Goal: Task Accomplishment & Management: Manage account settings

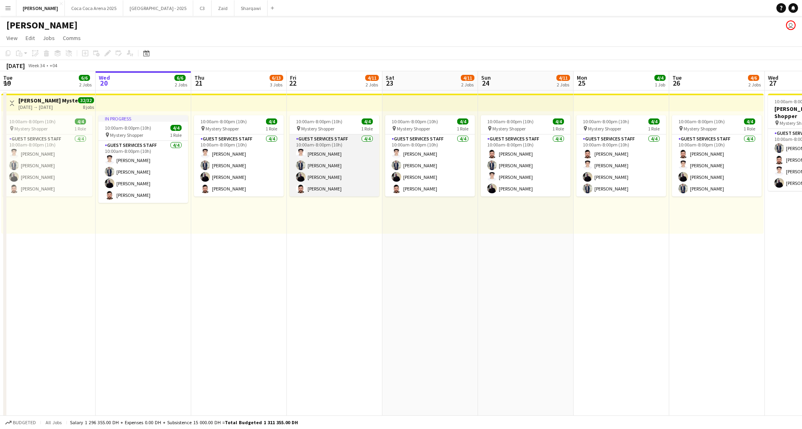
click at [337, 160] on app-card-role "Guest Services Staff 4/4 10:00am-8:00pm (10h) Abdulla Mohamed Muhammad Numan Lo…" at bounding box center [335, 165] width 90 height 62
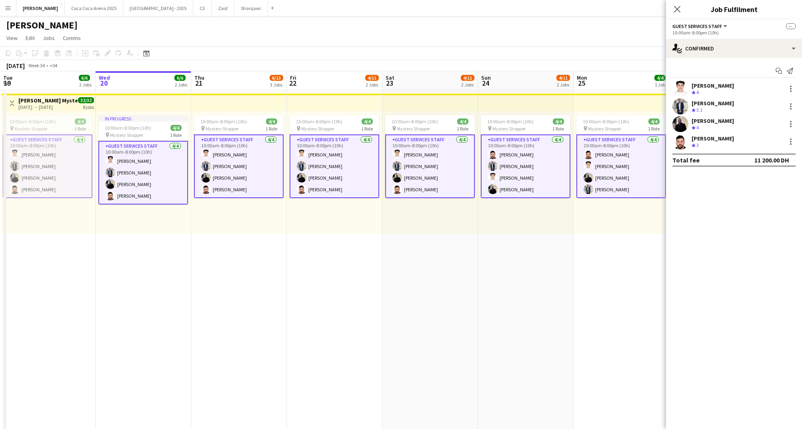
click at [326, 178] on app-card-role "Guest Services Staff 4/4 10:00am-8:00pm (10h) Abdulla Mohamed Muhammad Numan Lo…" at bounding box center [335, 166] width 90 height 64
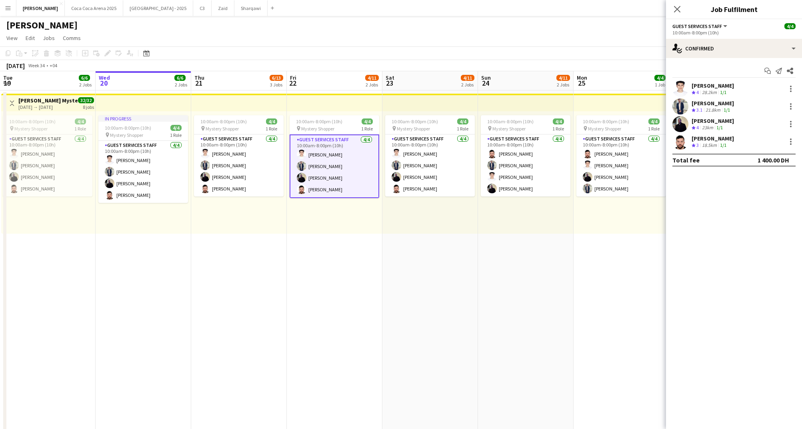
click at [8, 8] on app-icon "Menu" at bounding box center [8, 8] width 6 height 6
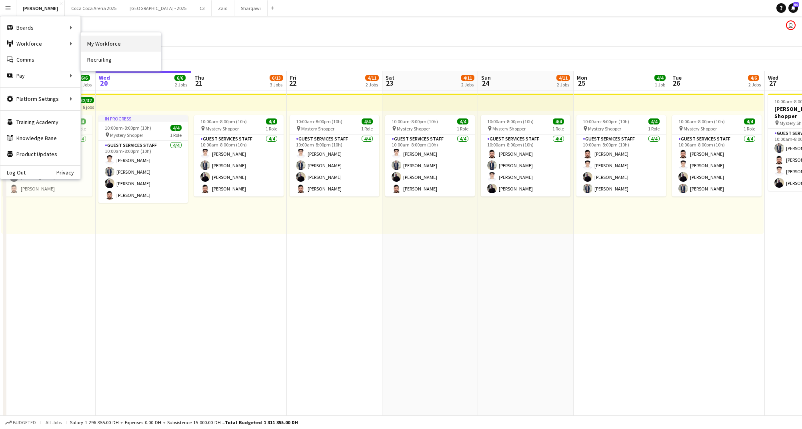
click at [96, 40] on link "My Workforce" at bounding box center [121, 44] width 80 height 16
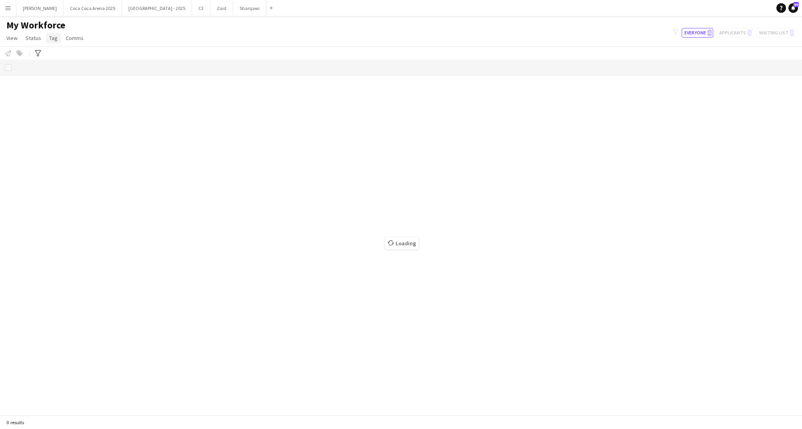
click at [55, 41] on span "Tag" at bounding box center [53, 37] width 8 height 7
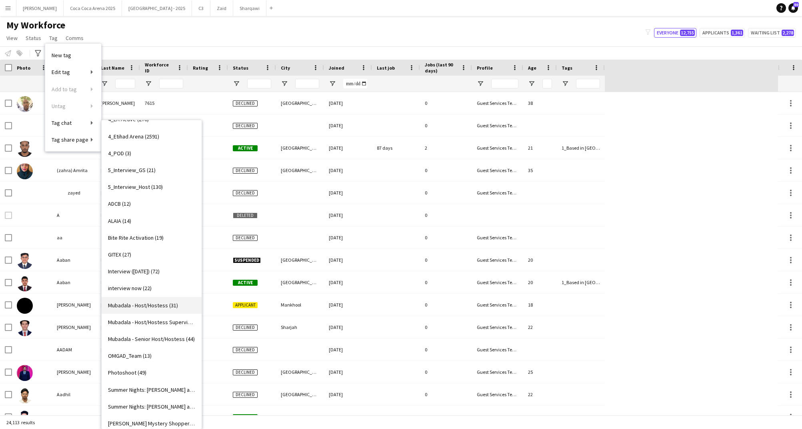
scroll to position [204, 0]
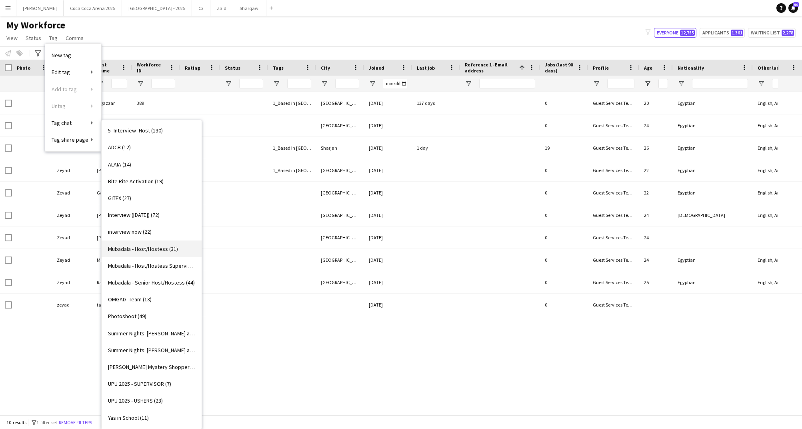
type input "*****"
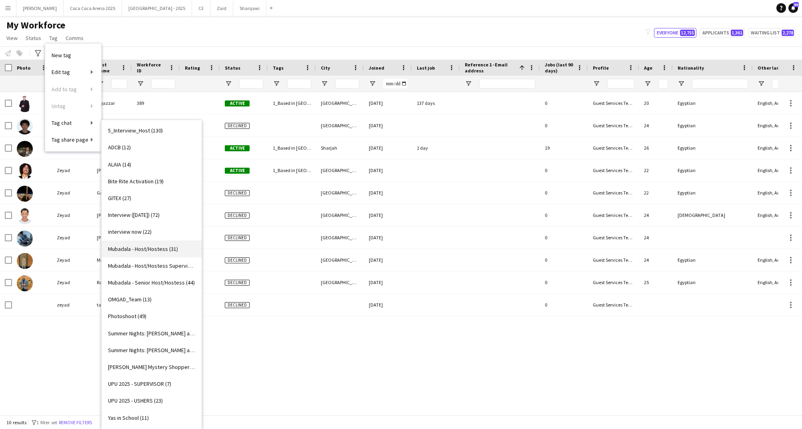
click at [126, 245] on span "Mubadala - Host/Hostess (31)" at bounding box center [143, 248] width 70 height 7
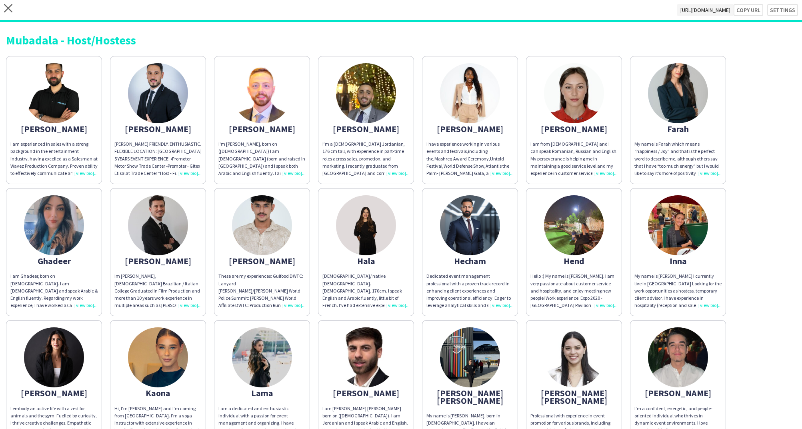
click at [87, 172] on div "I am experienced in sales with a strong background in the entertainment industr…" at bounding box center [53, 158] width 87 height 36
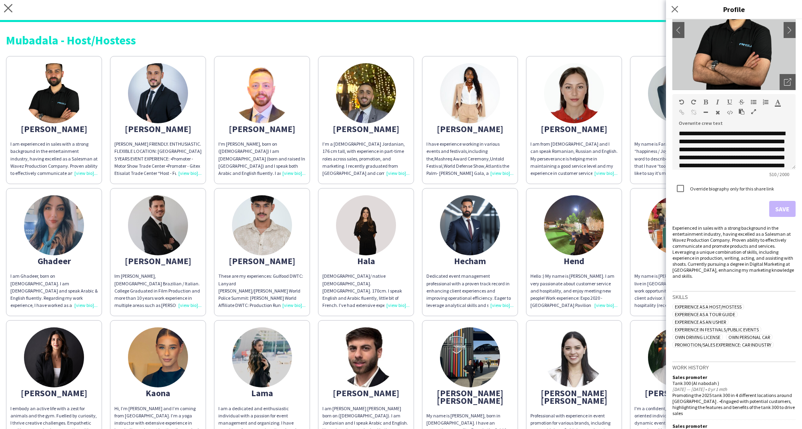
scroll to position [83, 0]
click at [678, 10] on span "https://admin.liveforce.co/v2/s/b4293175-e31b-4a6d-8b4f-341a63d774ba" at bounding box center [706, 10] width 56 height 12
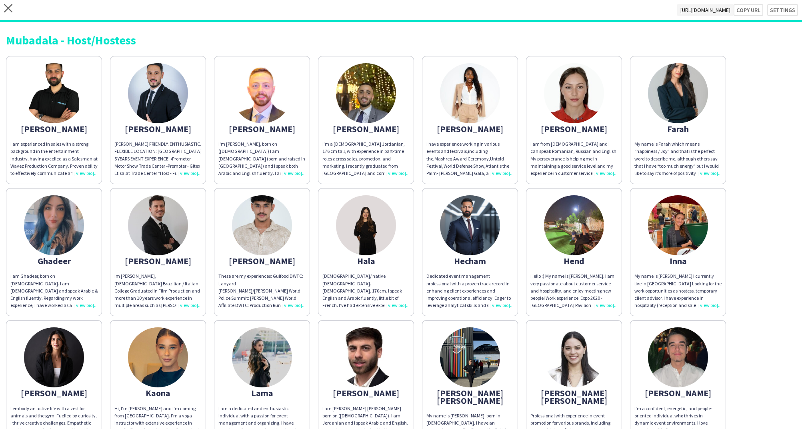
click at [678, 10] on span "https://admin.liveforce.co/v2/s/b4293175-e31b-4a6d-8b4f-341a63d774ba" at bounding box center [706, 10] width 56 height 12
click at [748, 13] on button "Copy url" at bounding box center [745, 10] width 38 height 12
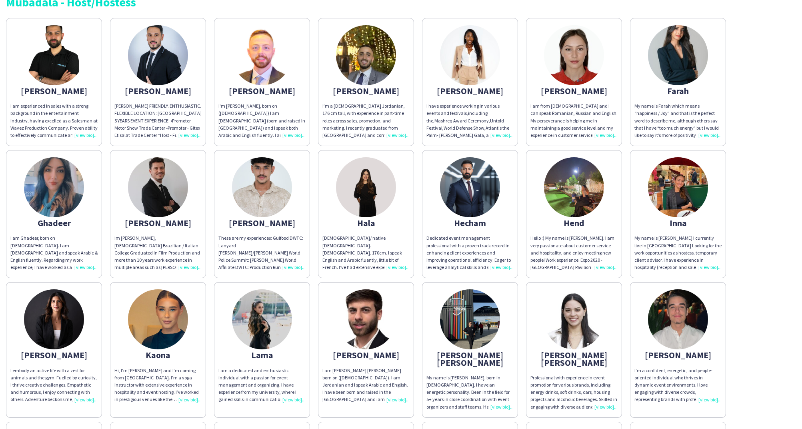
scroll to position [0, 0]
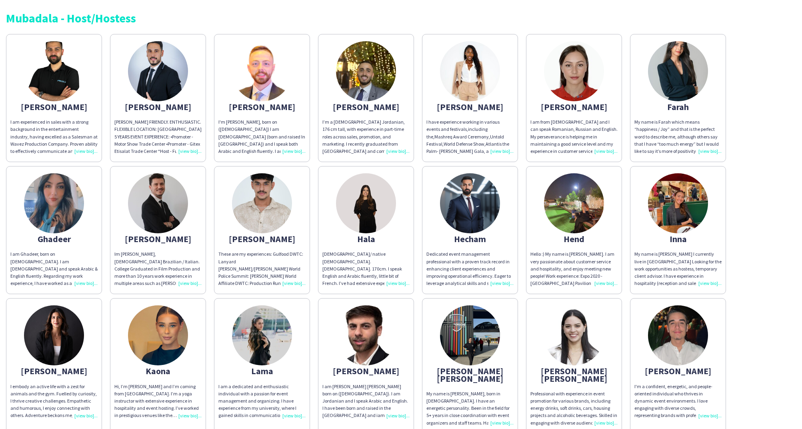
click at [89, 149] on div "I am experienced in sales with a strong background in the entertainment industr…" at bounding box center [53, 136] width 87 height 36
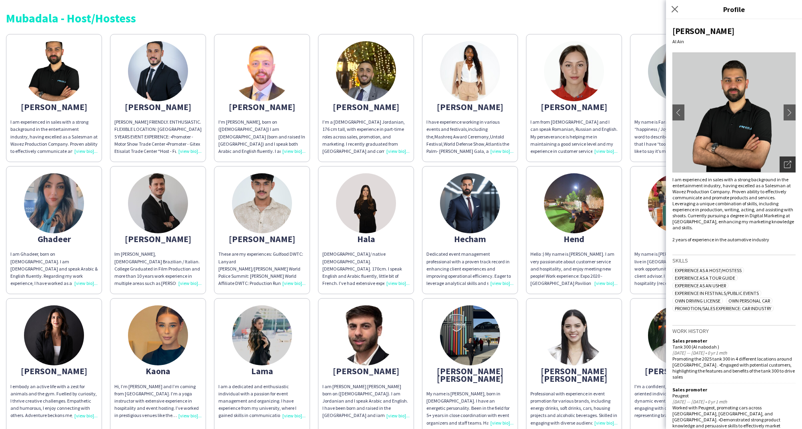
click at [788, 161] on icon "Open photos pop-in" at bounding box center [787, 164] width 7 height 7
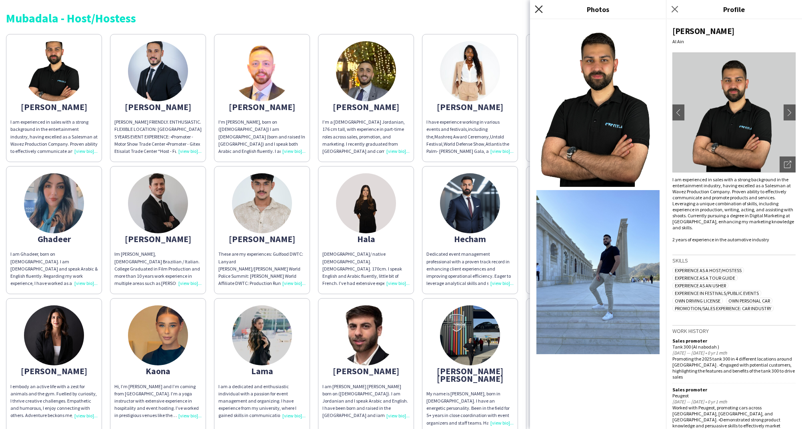
click at [536, 8] on icon "Close pop-in" at bounding box center [539, 9] width 8 height 8
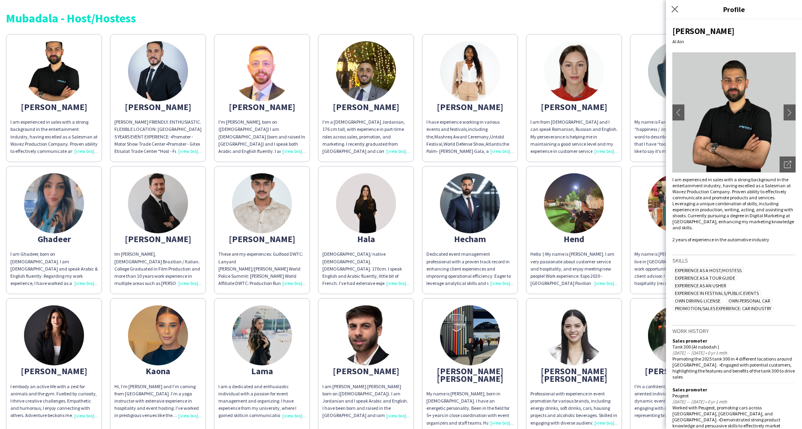
click at [383, 87] on img at bounding box center [366, 71] width 60 height 60
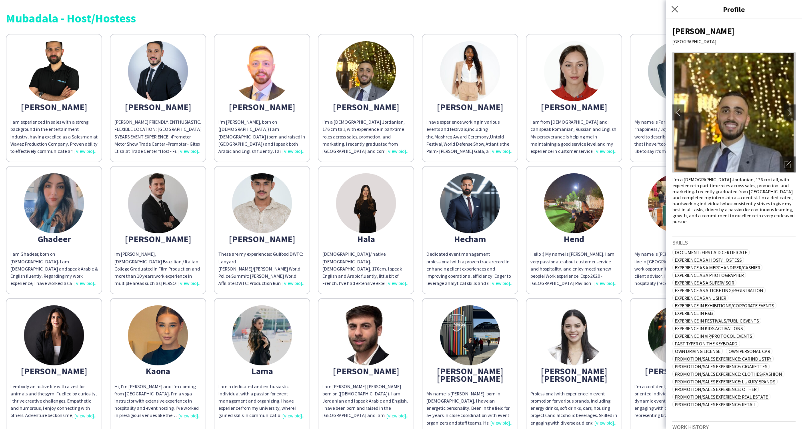
click at [501, 150] on div "I have experience working in various events and festivals,including the,Mashreq…" at bounding box center [470, 136] width 87 height 36
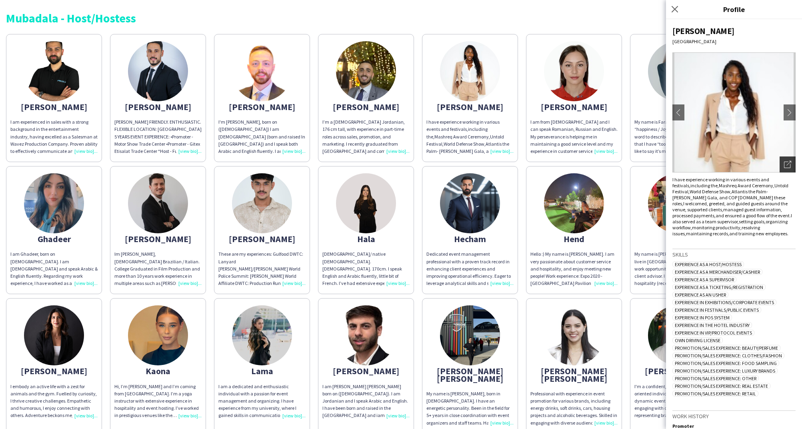
click at [784, 164] on icon "Open photos pop-in" at bounding box center [787, 164] width 7 height 7
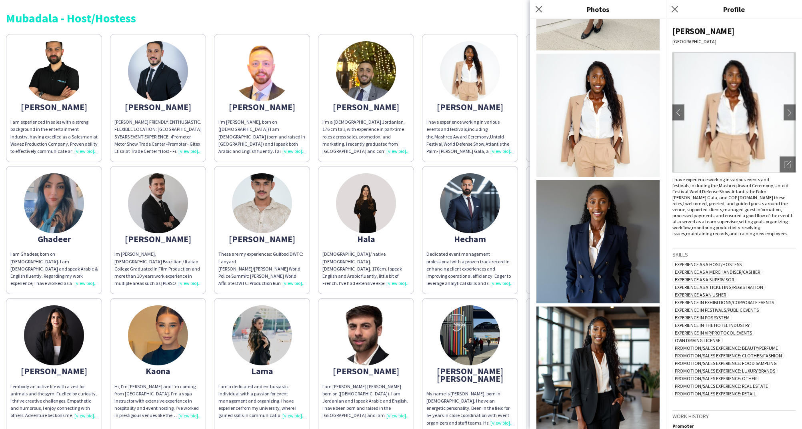
scroll to position [263, 0]
click at [540, 10] on icon at bounding box center [539, 9] width 8 height 8
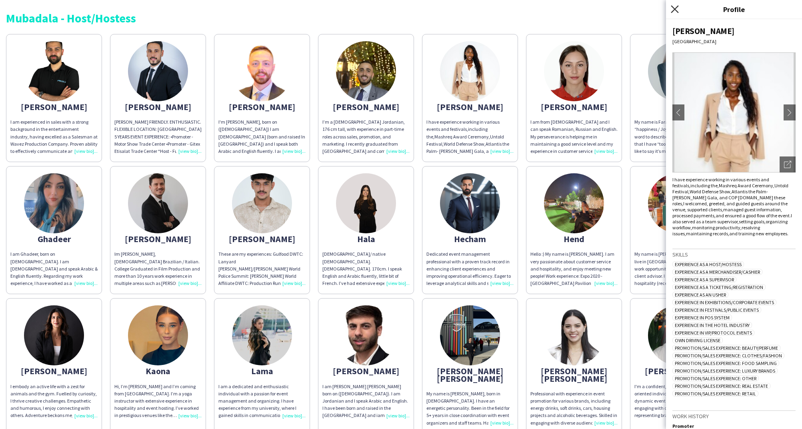
click at [675, 9] on icon at bounding box center [675, 9] width 8 height 8
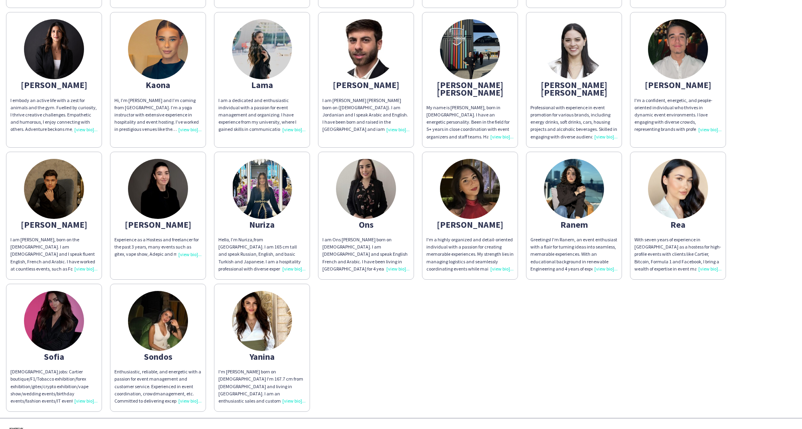
scroll to position [296, 0]
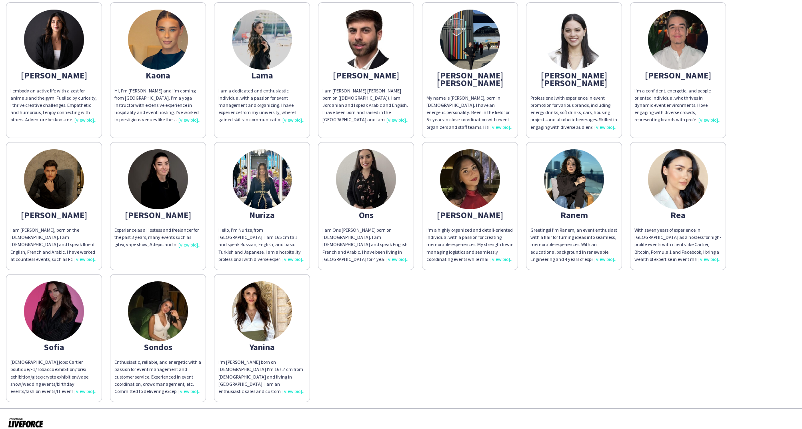
click at [88, 383] on div "Part time jobs: Cartier boutique/F1/Tobacco exhibition/forex exhibition/gitex/c…" at bounding box center [53, 377] width 87 height 36
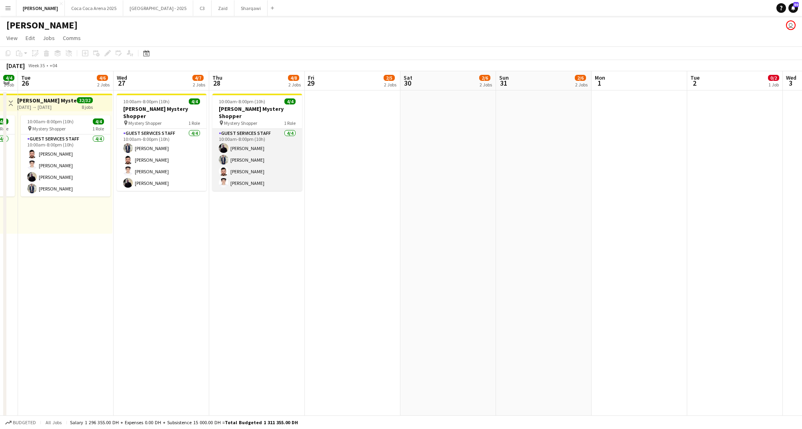
click at [252, 136] on app-card-role "Guest Services Staff 4/4 10:00am-8:00pm (10h) Loay Al qaisi Muhammad Numan Bila…" at bounding box center [258, 160] width 90 height 62
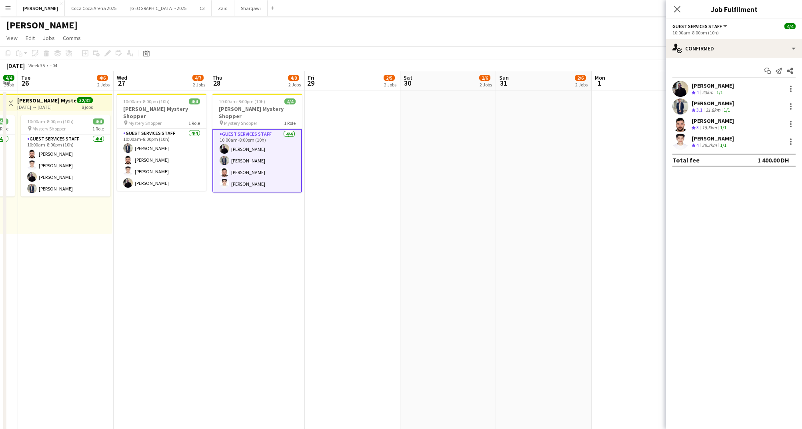
click at [703, 87] on div "Loay Al qaisi" at bounding box center [713, 85] width 42 height 7
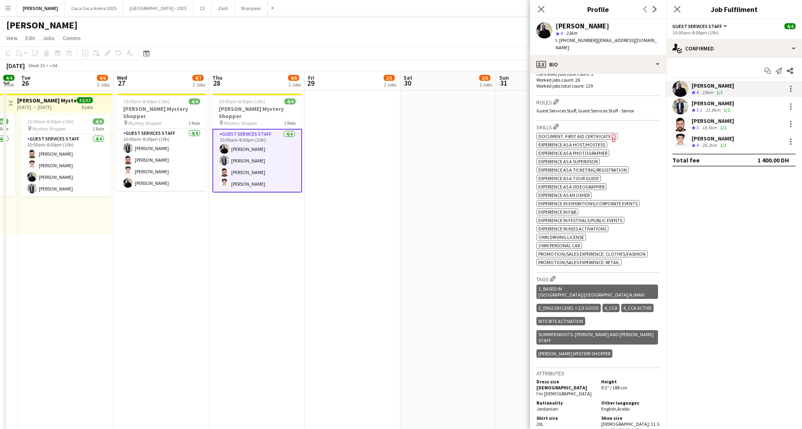
scroll to position [249, 0]
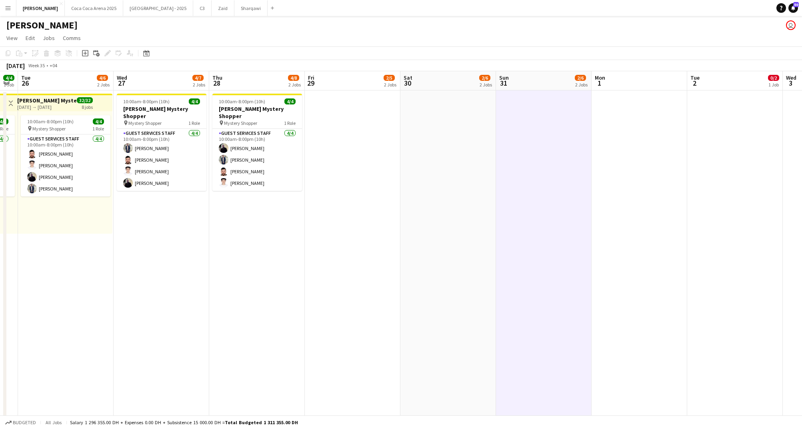
click at [10, 10] on app-icon "Menu" at bounding box center [8, 8] width 6 height 6
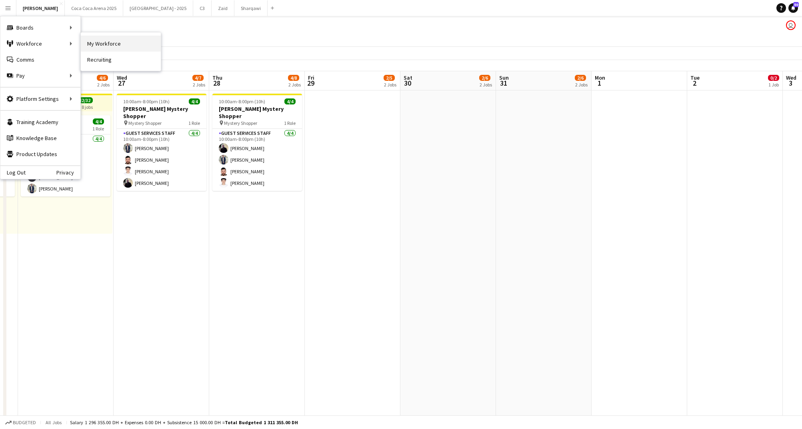
click at [92, 45] on link "My Workforce" at bounding box center [121, 44] width 80 height 16
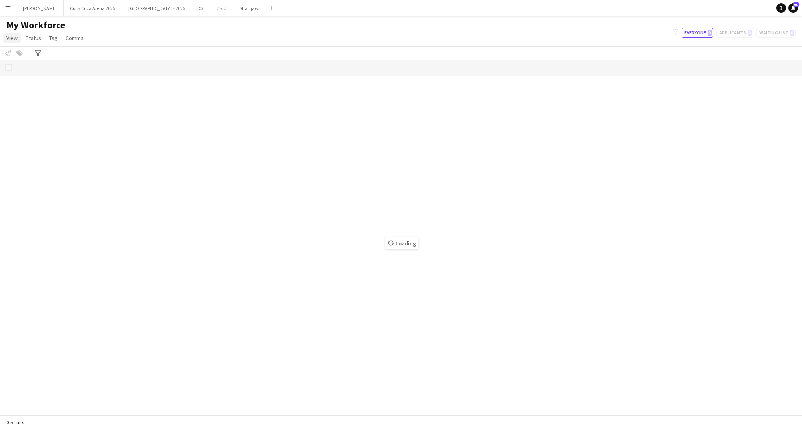
click at [15, 38] on span "View" at bounding box center [11, 37] width 11 height 7
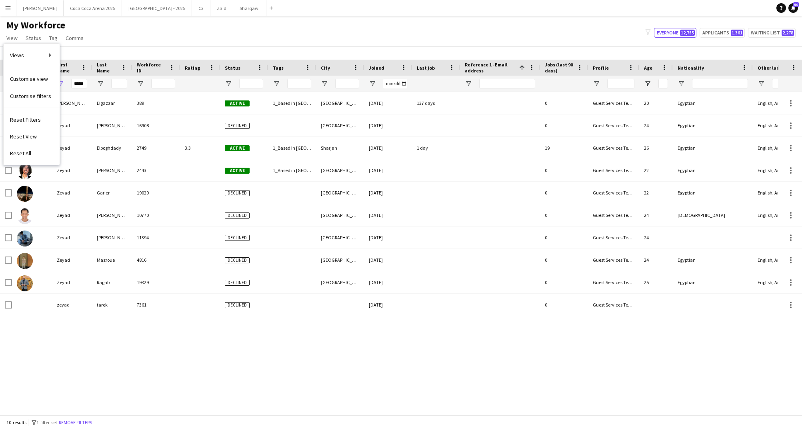
click at [255, 388] on div "Zeyad Ahmed Mohamed Ibrahim Elgazzar 389 Active 1_Based in Abu Dhabi, 2_English…" at bounding box center [389, 253] width 778 height 323
click at [78, 87] on input "*****" at bounding box center [79, 84] width 16 height 10
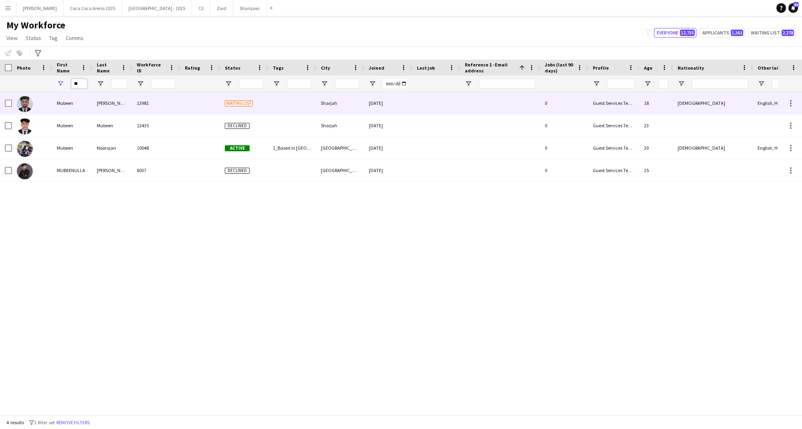
type input "*"
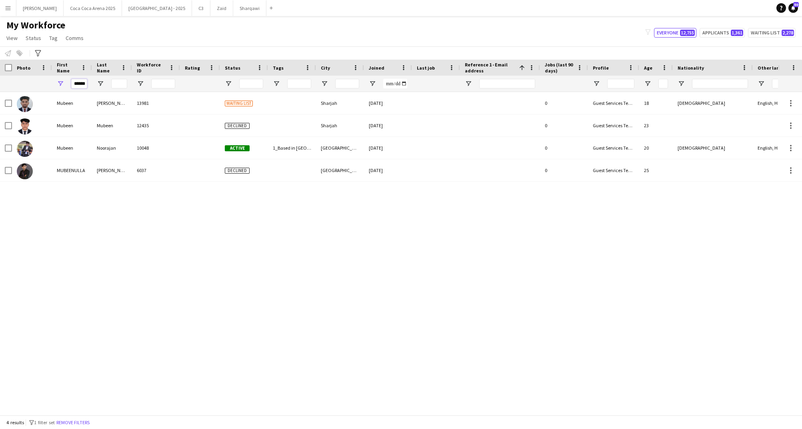
type input "******"
click at [119, 82] on input "Last Name Filter Input" at bounding box center [119, 84] width 16 height 10
click at [85, 82] on input "******" at bounding box center [79, 84] width 16 height 10
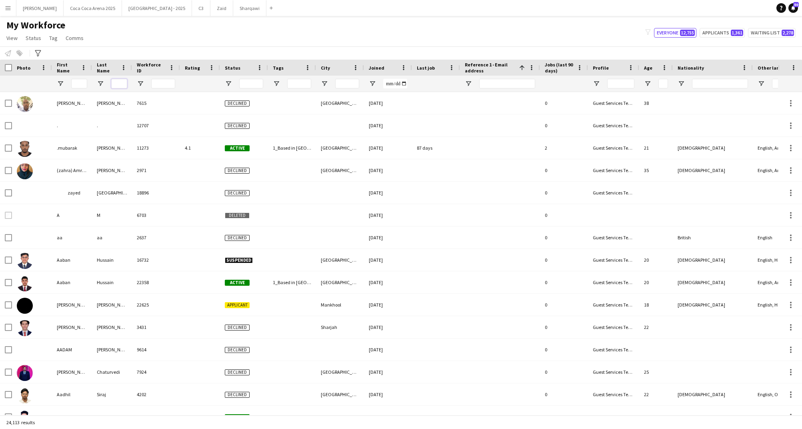
click at [121, 85] on input "Last Name Filter Input" at bounding box center [119, 84] width 16 height 10
type input "******"
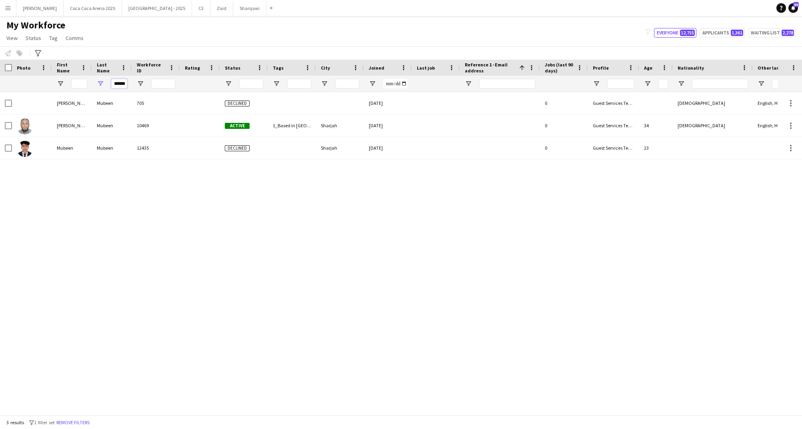
click at [122, 82] on input "******" at bounding box center [119, 84] width 16 height 10
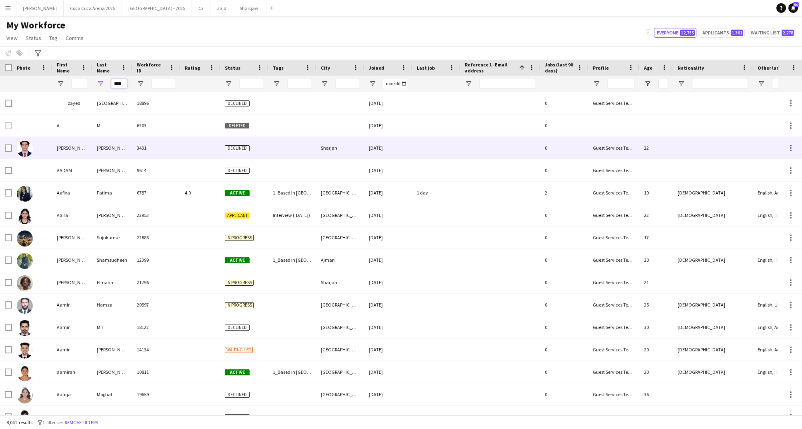
scroll to position [0, 0]
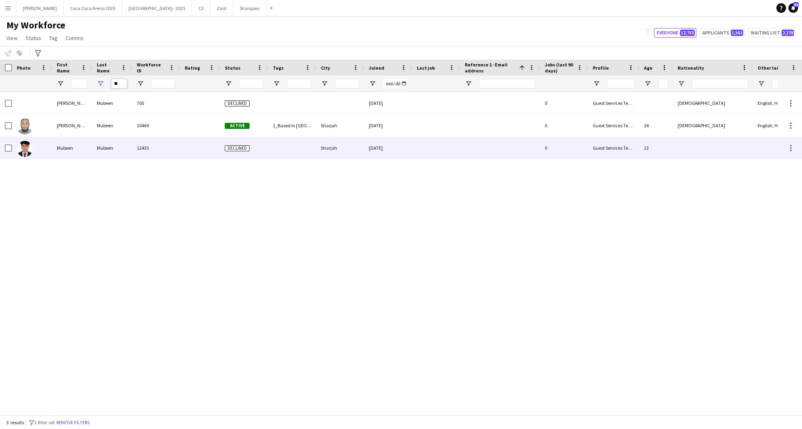
type input "*"
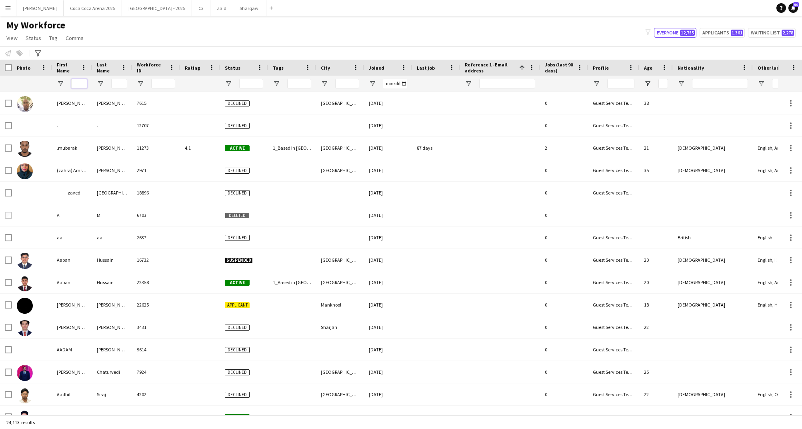
click at [86, 85] on input "First Name Filter Input" at bounding box center [79, 84] width 16 height 10
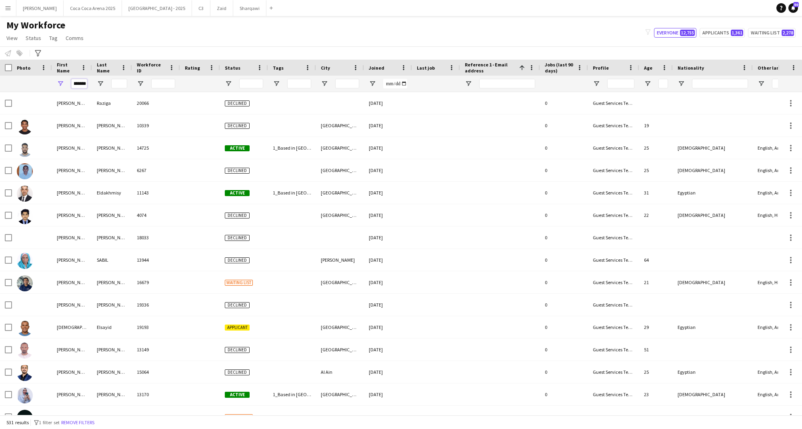
type input "*******"
click at [123, 79] on div at bounding box center [119, 84] width 16 height 10
click at [121, 84] on input "Last Name Filter Input" at bounding box center [119, 84] width 16 height 10
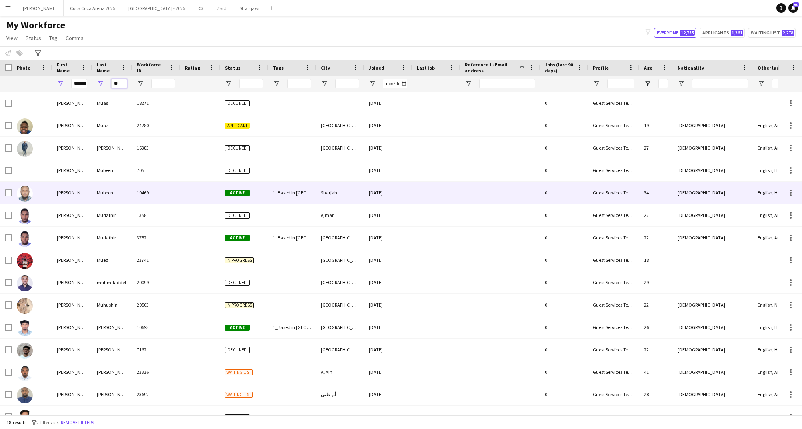
type input "**"
click at [76, 196] on div "Mohamed" at bounding box center [72, 193] width 40 height 22
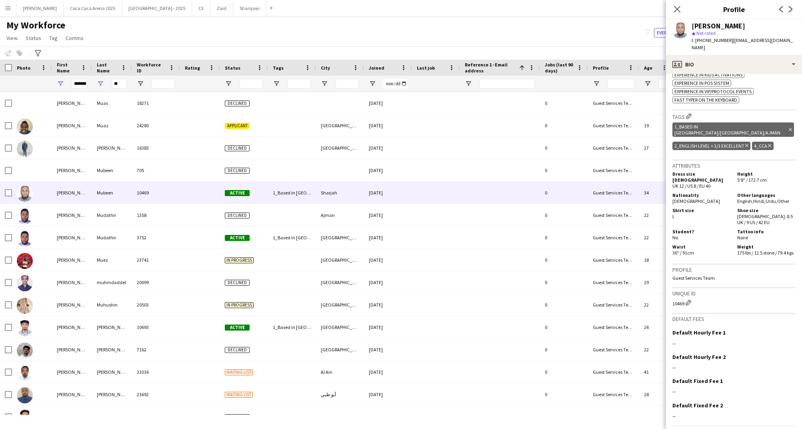
scroll to position [348, 0]
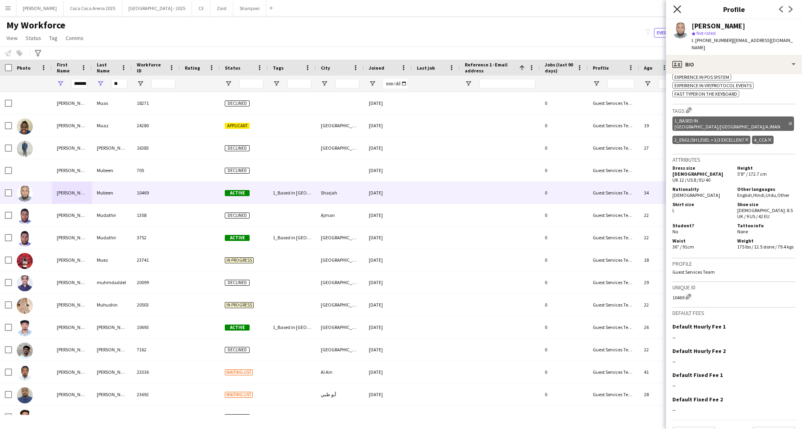
click at [677, 8] on icon at bounding box center [678, 9] width 8 height 8
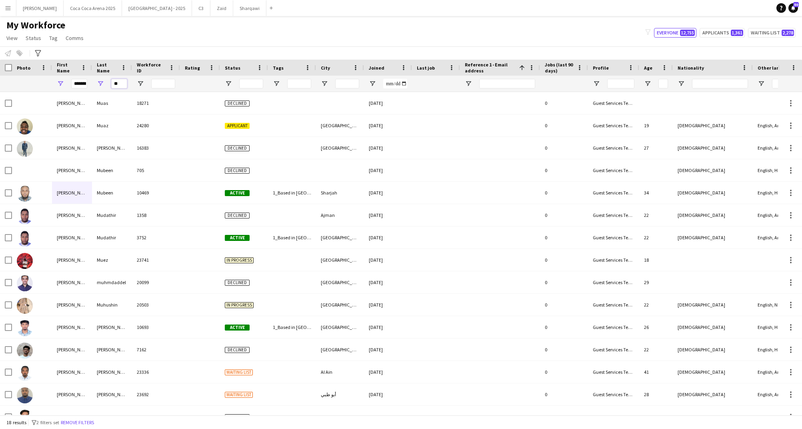
click at [118, 85] on input "**" at bounding box center [119, 84] width 16 height 10
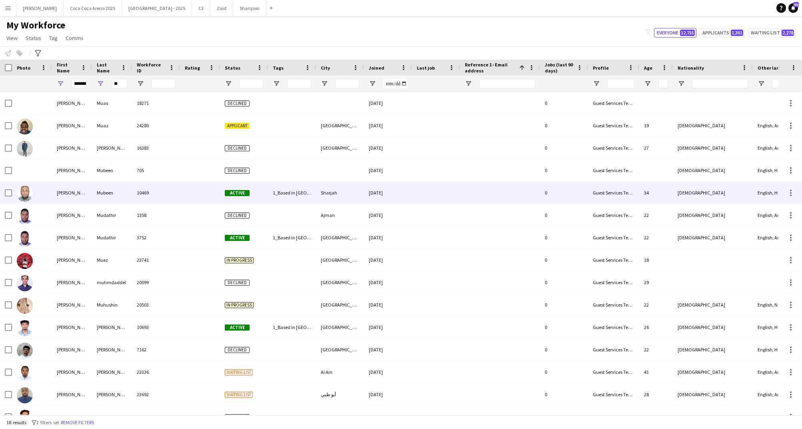
click at [83, 196] on div "Mohamed" at bounding box center [72, 193] width 40 height 22
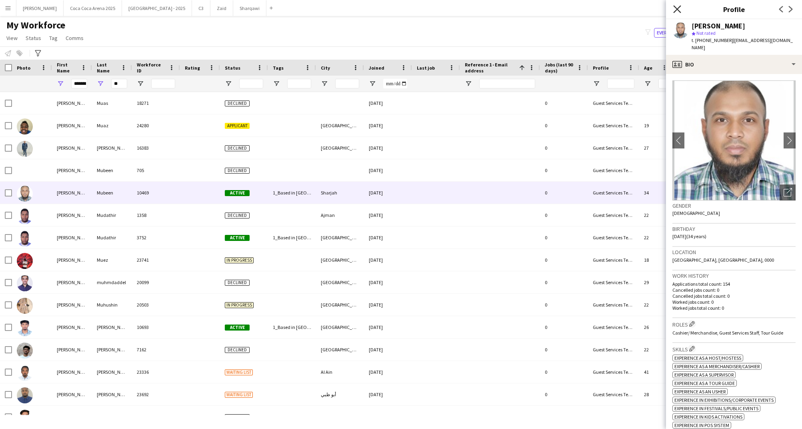
click at [680, 6] on icon at bounding box center [678, 9] width 8 height 8
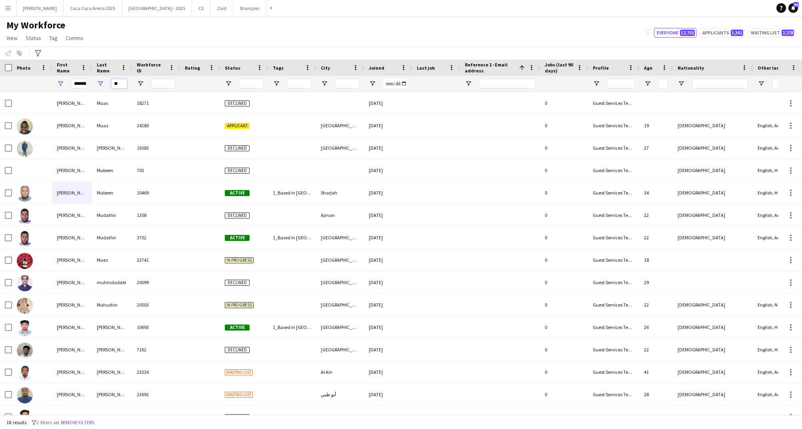
click at [120, 86] on input "**" at bounding box center [119, 84] width 16 height 10
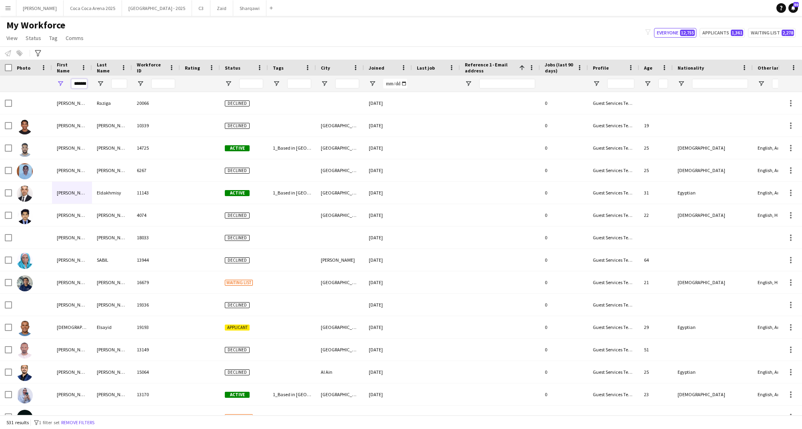
click at [83, 82] on input "*******" at bounding box center [79, 84] width 16 height 10
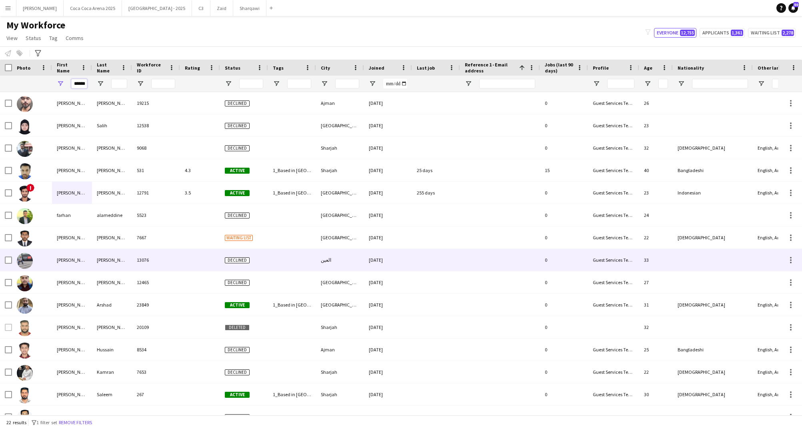
scroll to position [0, 0]
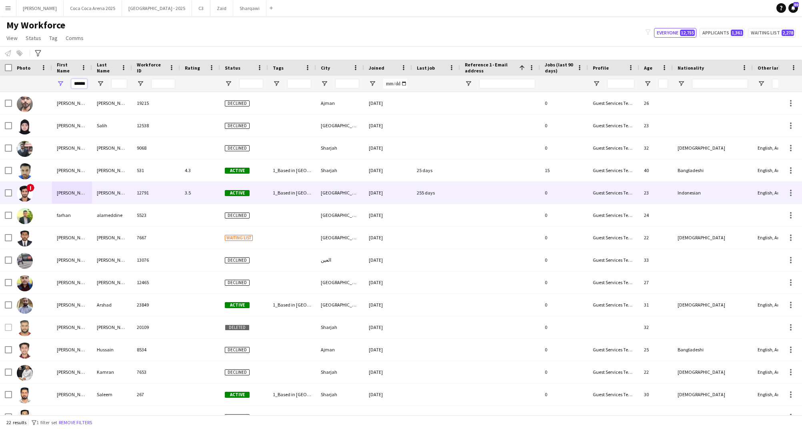
type input "******"
click at [27, 200] on img at bounding box center [25, 194] width 16 height 16
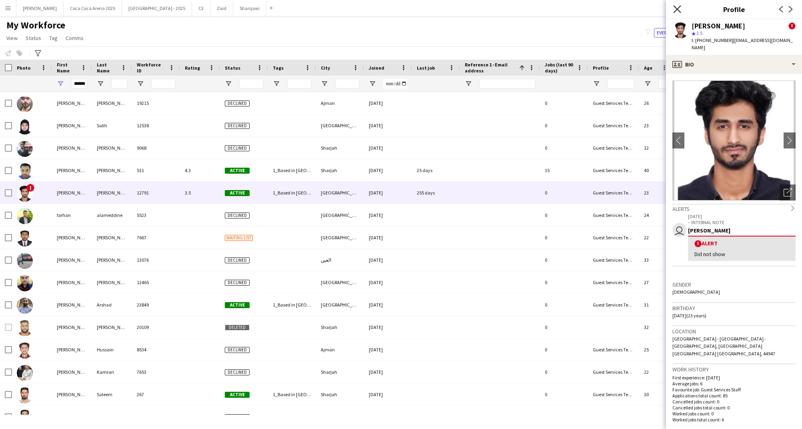
click at [679, 8] on icon at bounding box center [678, 9] width 8 height 8
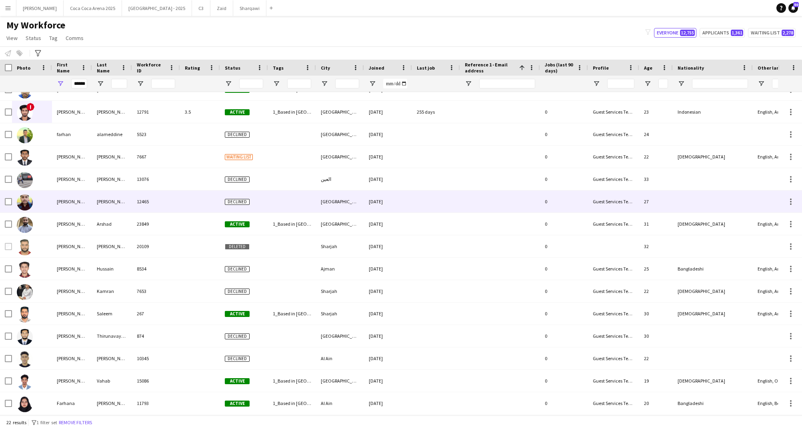
scroll to position [80, 0]
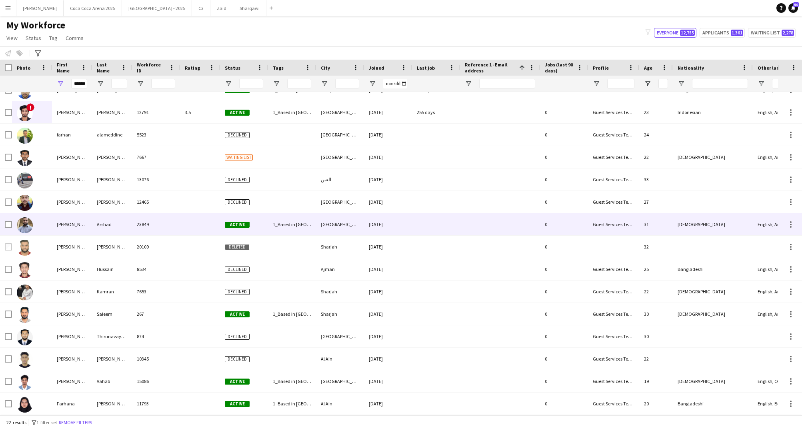
click at [60, 225] on div "Farhan" at bounding box center [72, 224] width 40 height 22
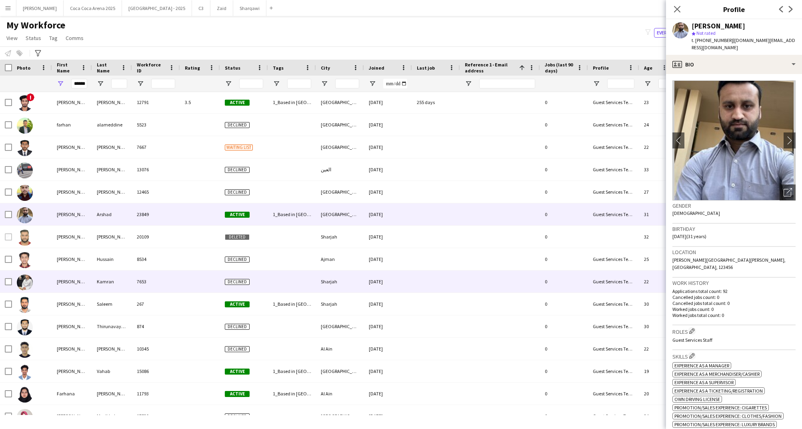
scroll to position [94, 0]
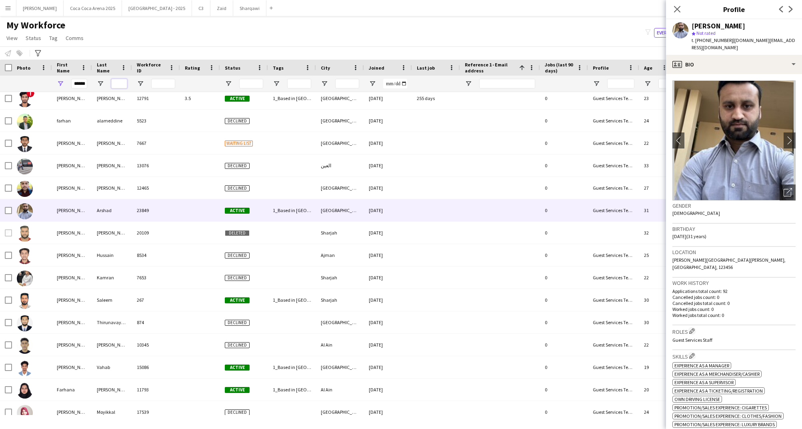
click at [120, 85] on input "Last Name Filter Input" at bounding box center [119, 84] width 16 height 10
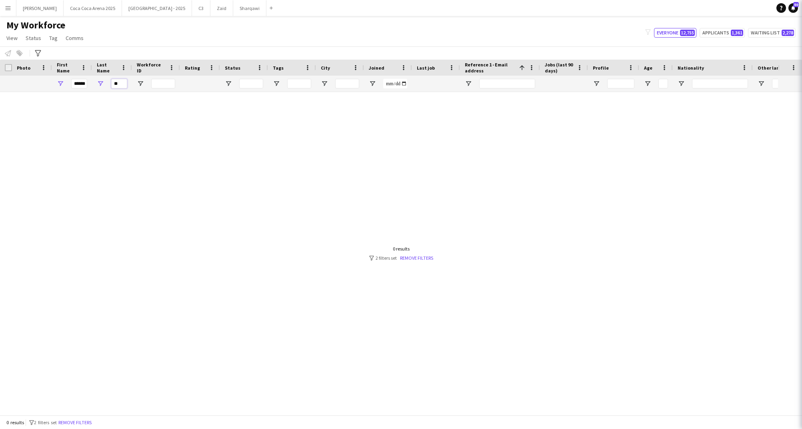
scroll to position [0, 0]
type input "*"
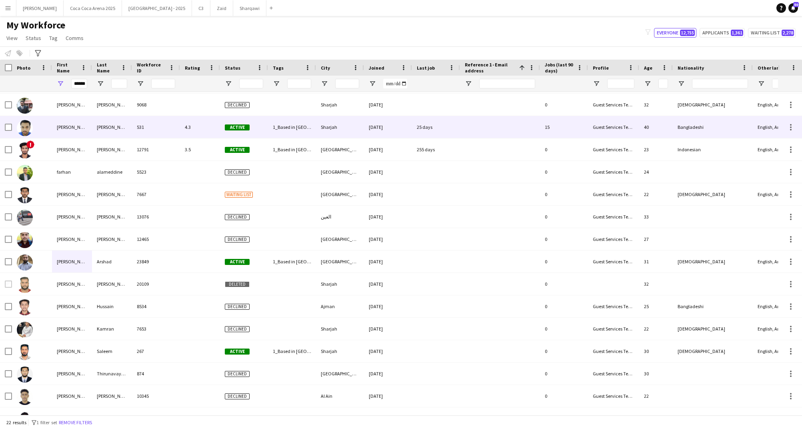
click at [66, 134] on div "Farhan" at bounding box center [72, 127] width 40 height 22
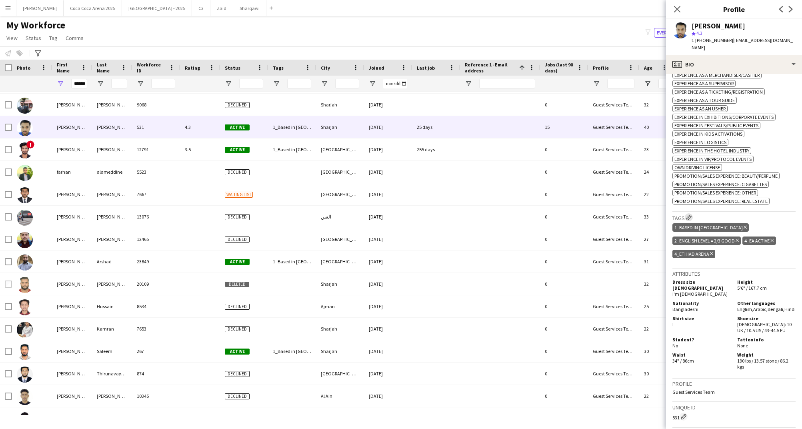
click at [689, 215] on app-icon "Edit crew company tags" at bounding box center [689, 218] width 6 height 6
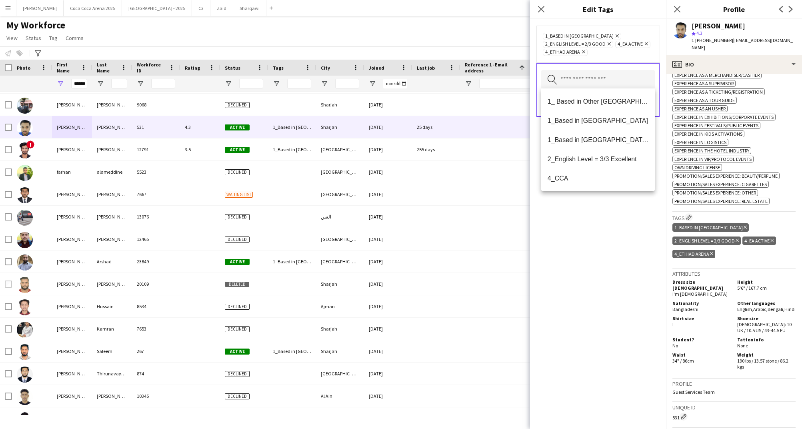
click at [579, 81] on input "text" at bounding box center [598, 80] width 114 height 20
click at [579, 136] on span "1_Based in Dubai/Sharjah/Ajman" at bounding box center [598, 140] width 101 height 8
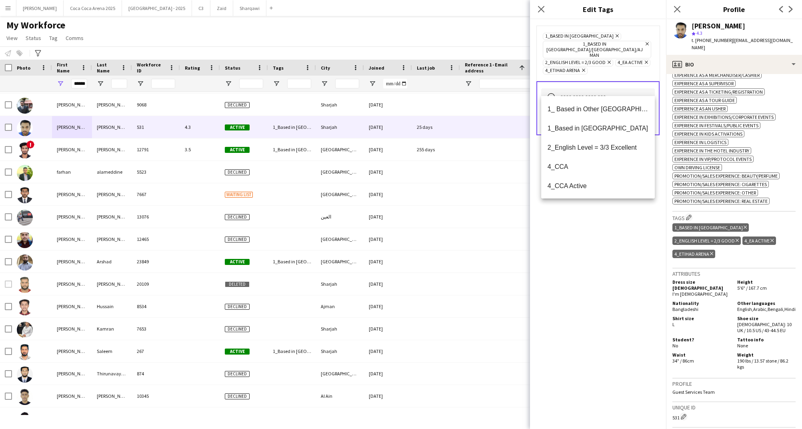
click at [618, 242] on div "1_Based in Abu Dhabi Remove 1_Based in Dubai/Sharjah/Ajman Remove 2_English Lev…" at bounding box center [598, 224] width 136 height 410
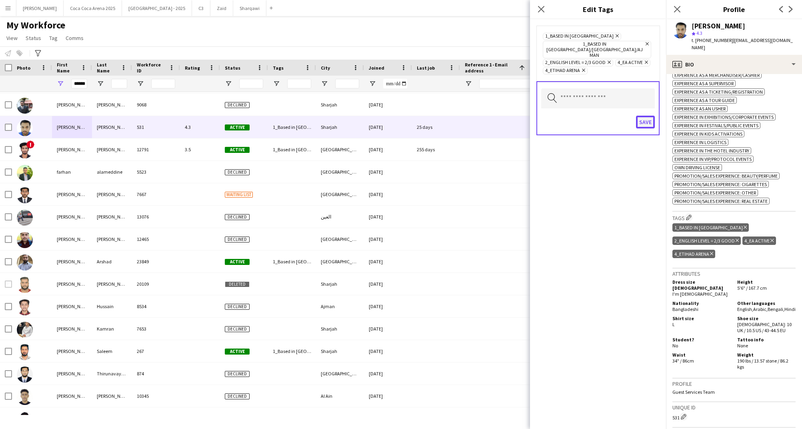
click at [644, 116] on button "Save" at bounding box center [645, 122] width 19 height 13
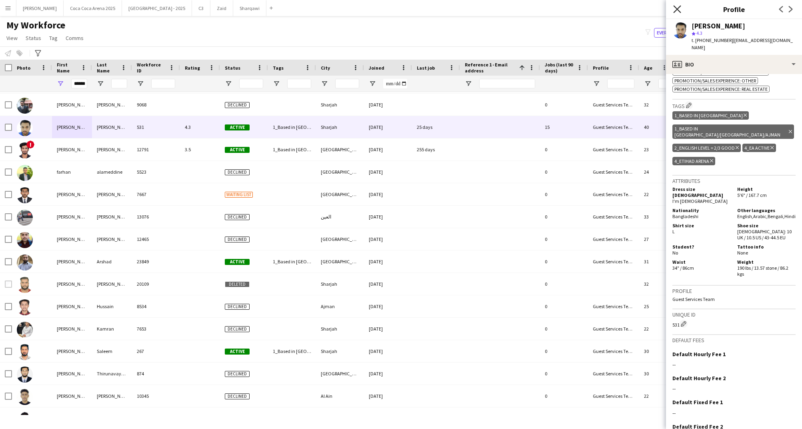
click at [676, 8] on icon "Close pop-in" at bounding box center [678, 9] width 8 height 8
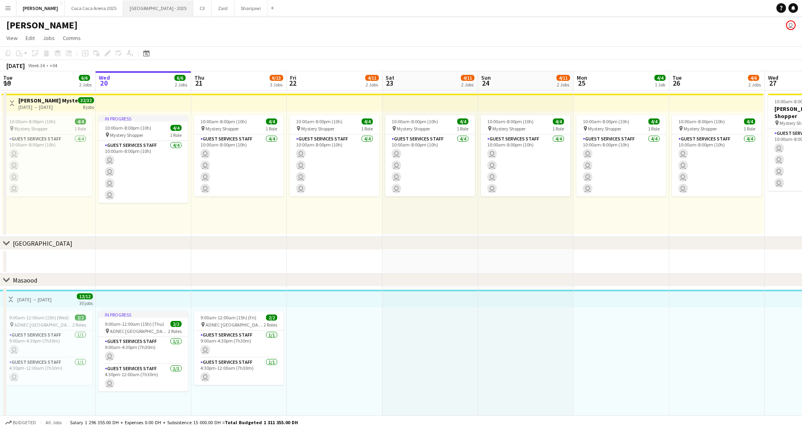
click at [130, 10] on button "[GEOGRAPHIC_DATA] - 2025 Close" at bounding box center [158, 8] width 70 height 16
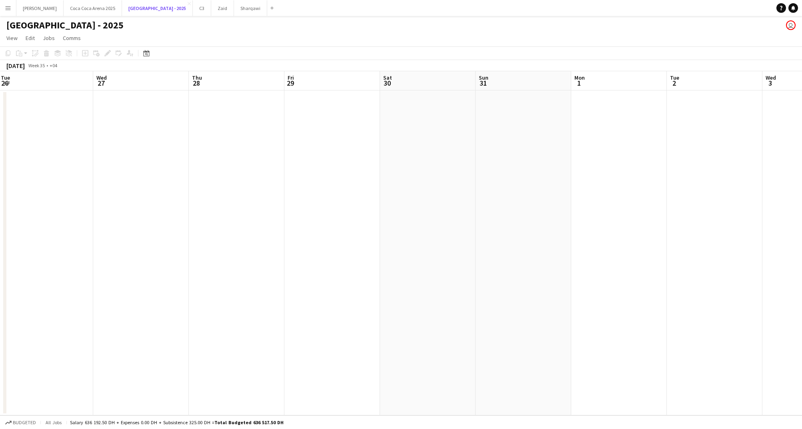
scroll to position [0, 322]
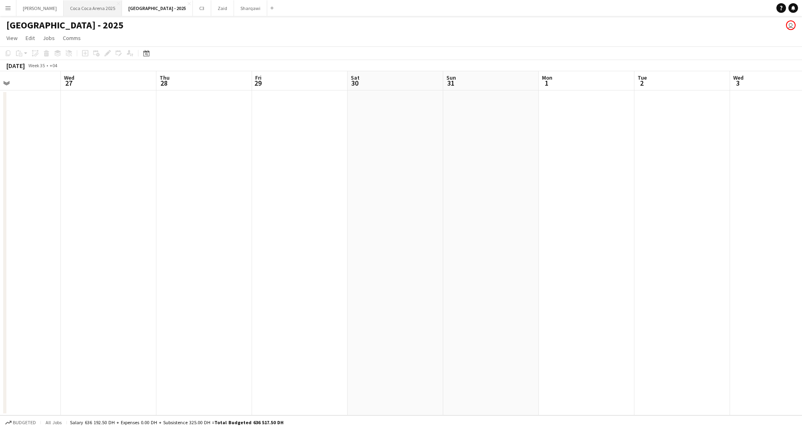
click at [68, 8] on button "[GEOGRAPHIC_DATA] 2025 Close" at bounding box center [93, 8] width 58 height 16
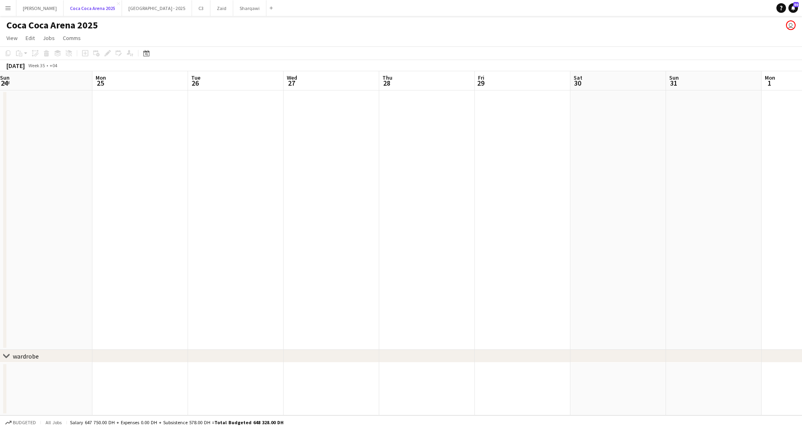
scroll to position [0, 194]
click at [233, 9] on button "Sharqawi Close" at bounding box center [249, 8] width 33 height 16
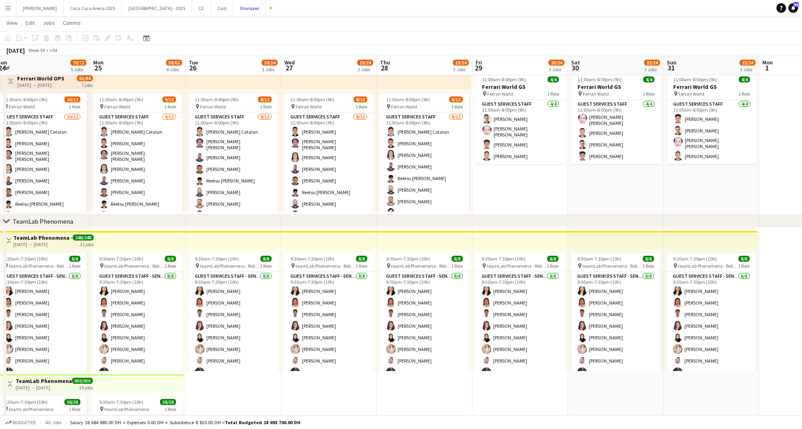
scroll to position [0, 185]
